Goal: Information Seeking & Learning: Learn about a topic

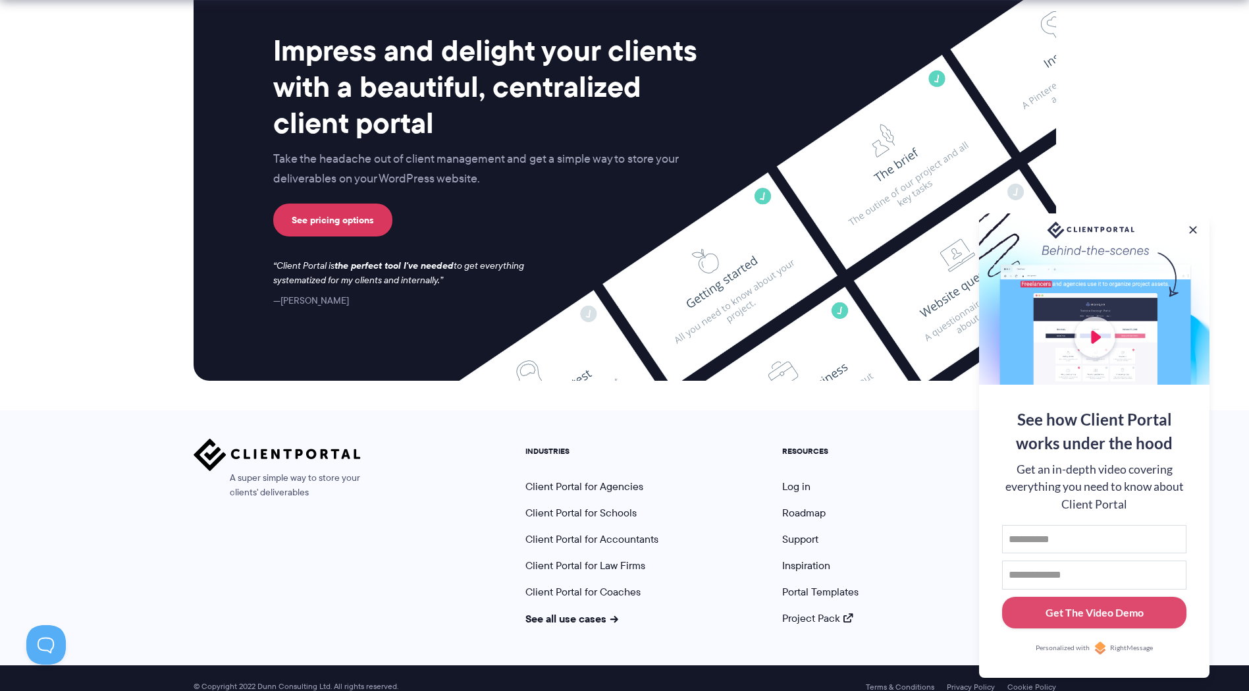
scroll to position [5361, 0]
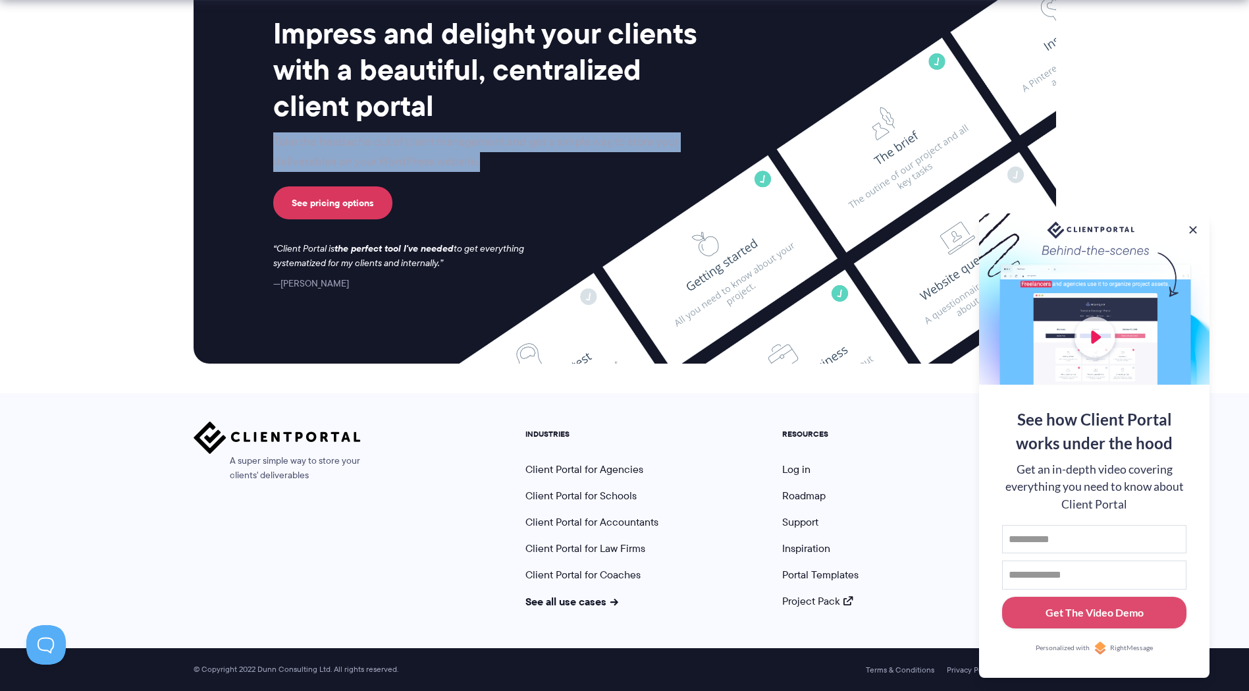
drag, startPoint x: 923, startPoint y: 92, endPoint x: 936, endPoint y: 154, distance: 63.3
click at [936, 154] on div "Impress and delight your clients with a beautiful, centralized client portal Ta…" at bounding box center [625, 153] width 736 height 276
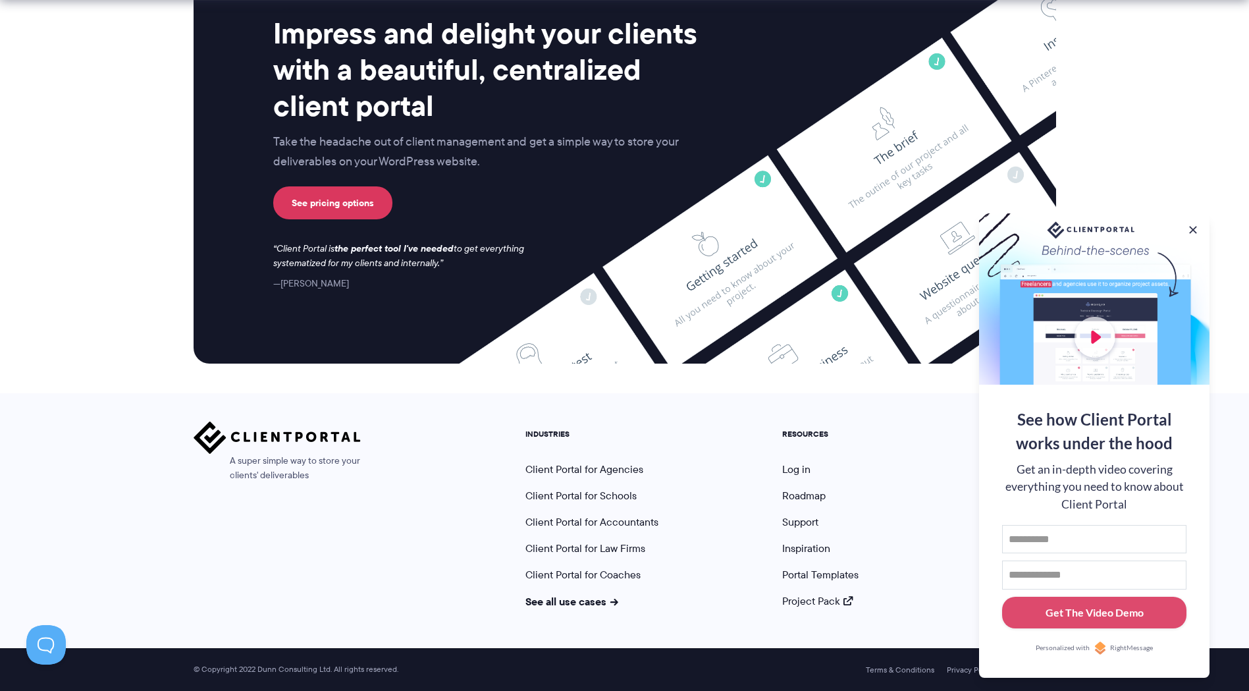
click at [1172, 23] on section "Impress and delight your clients with a beautiful, centralized client portal Ta…" at bounding box center [624, 155] width 1249 height 475
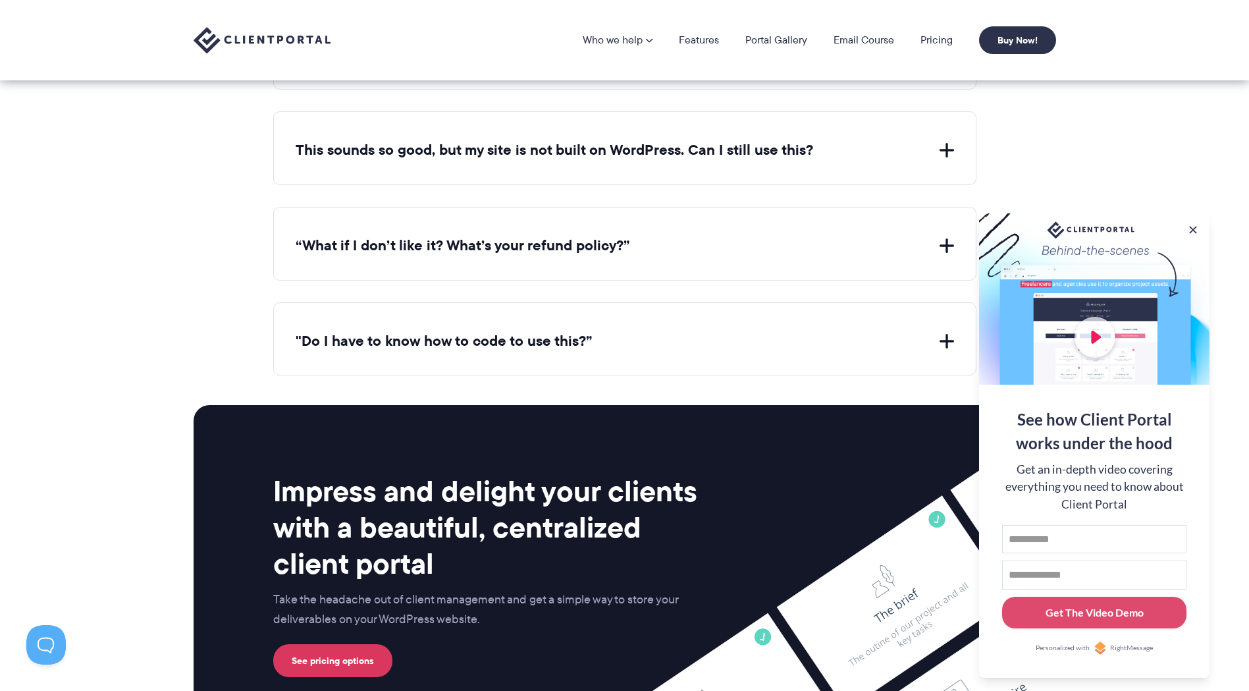
scroll to position [4650, 0]
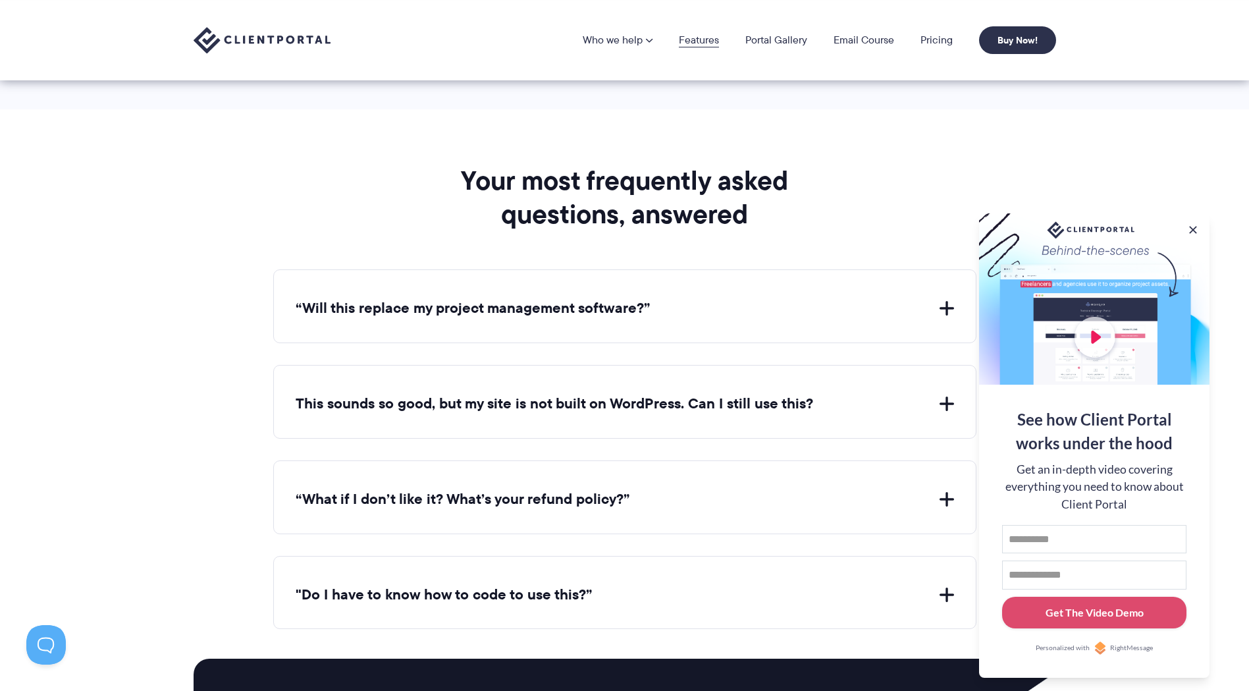
click at [706, 41] on link "Features" at bounding box center [699, 40] width 40 height 11
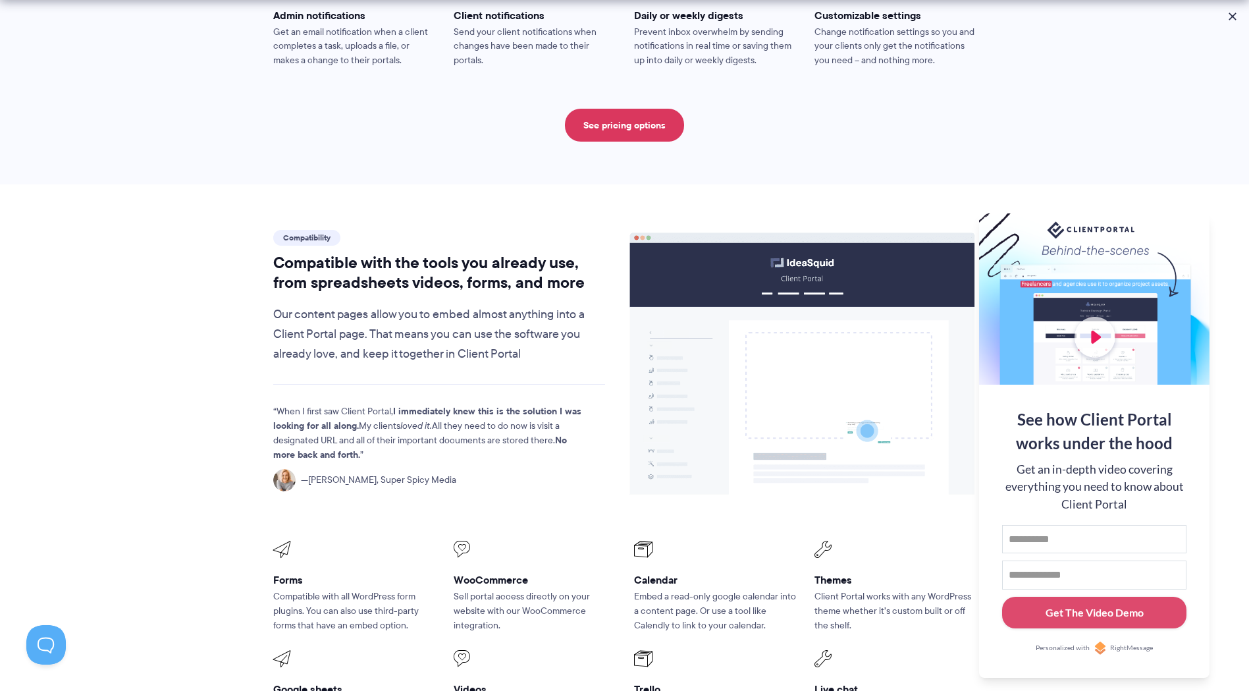
scroll to position [1343, 0]
